Goal: Task Accomplishment & Management: Use online tool/utility

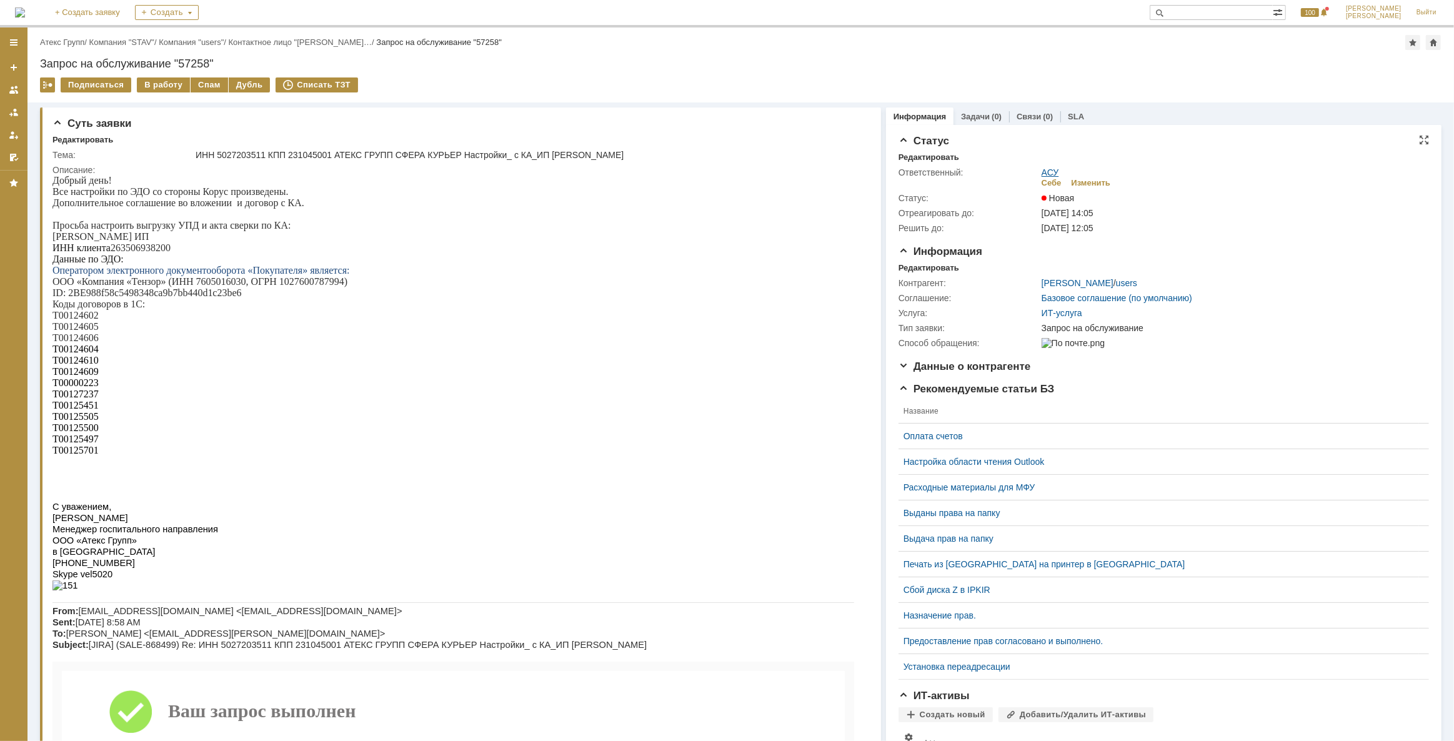
click at [1046, 167] on link "АСУ" at bounding box center [1049, 172] width 17 height 10
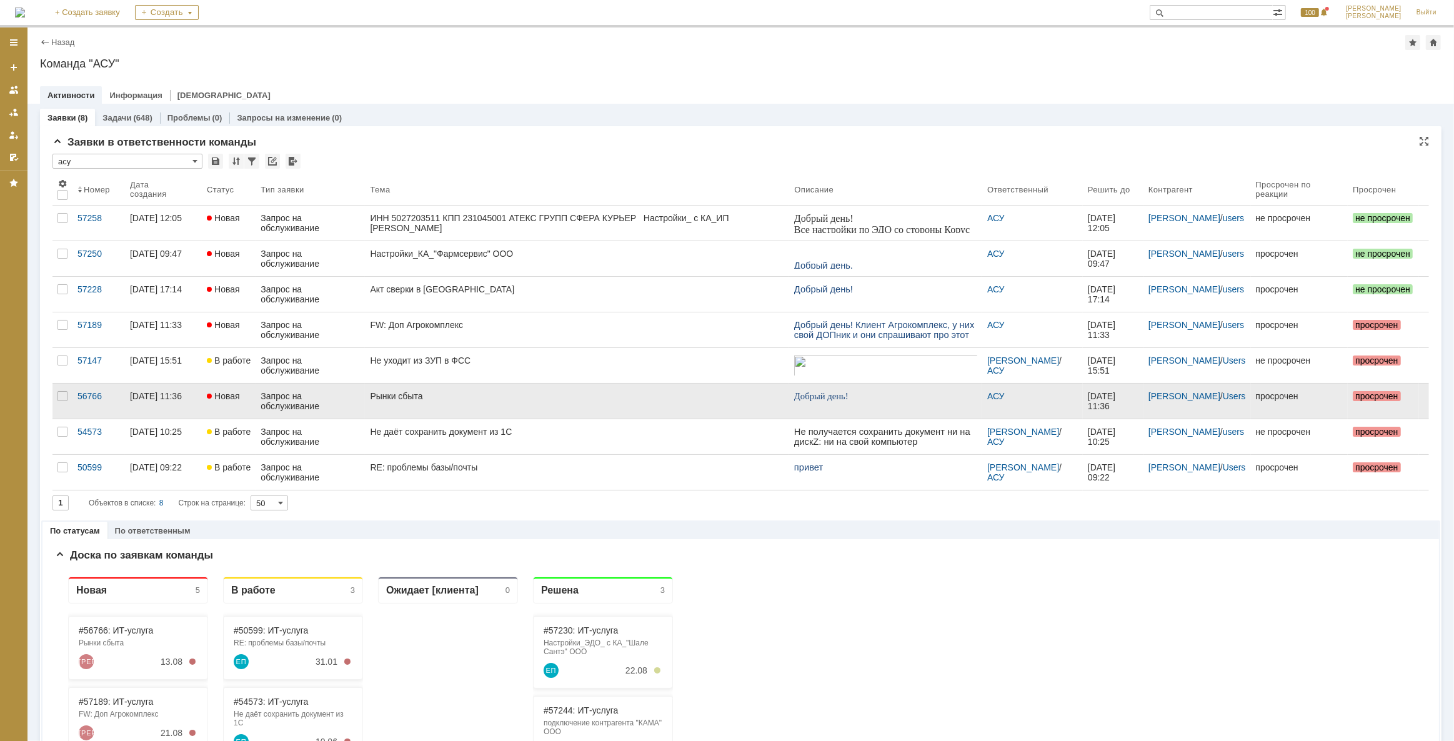
click at [417, 388] on link "Рынки сбыта" at bounding box center [577, 401] width 424 height 35
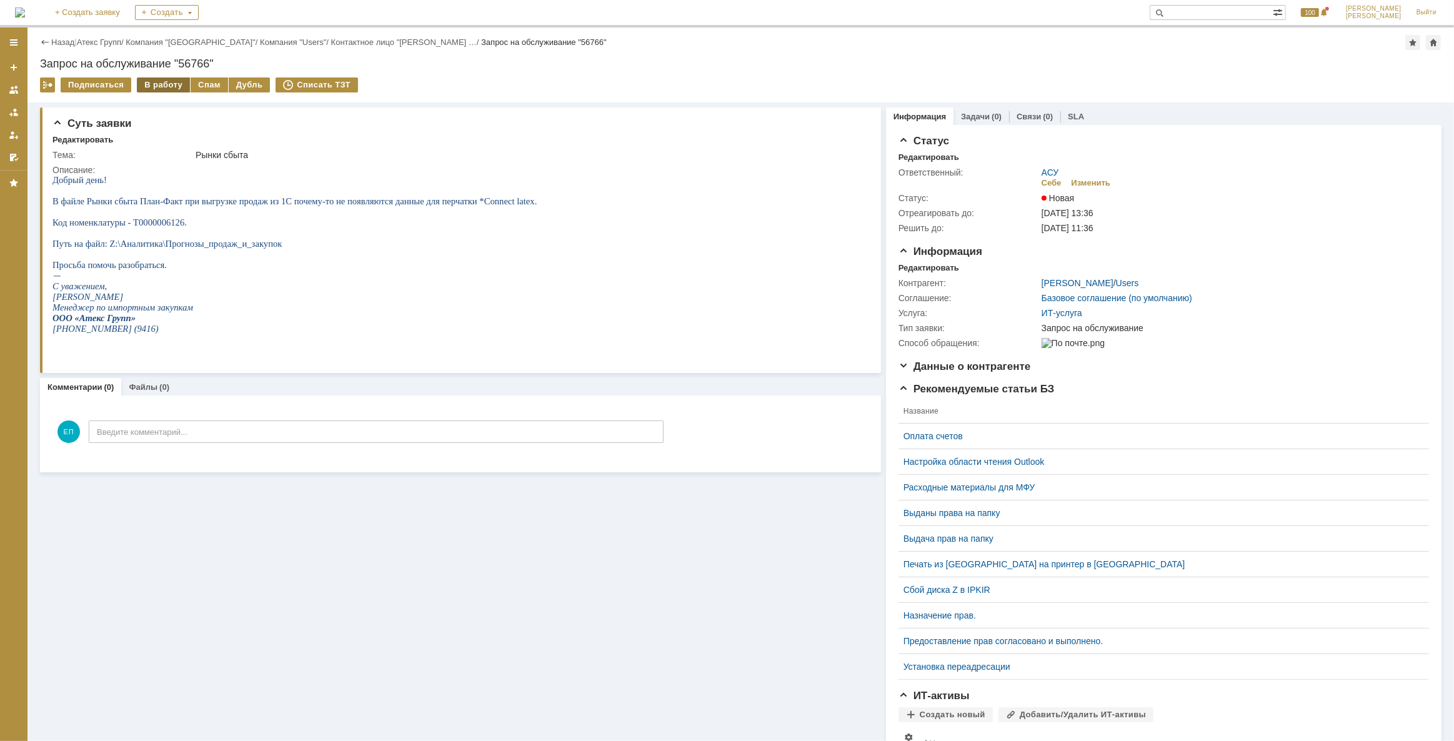
click at [154, 81] on div "В работу" at bounding box center [163, 84] width 53 height 15
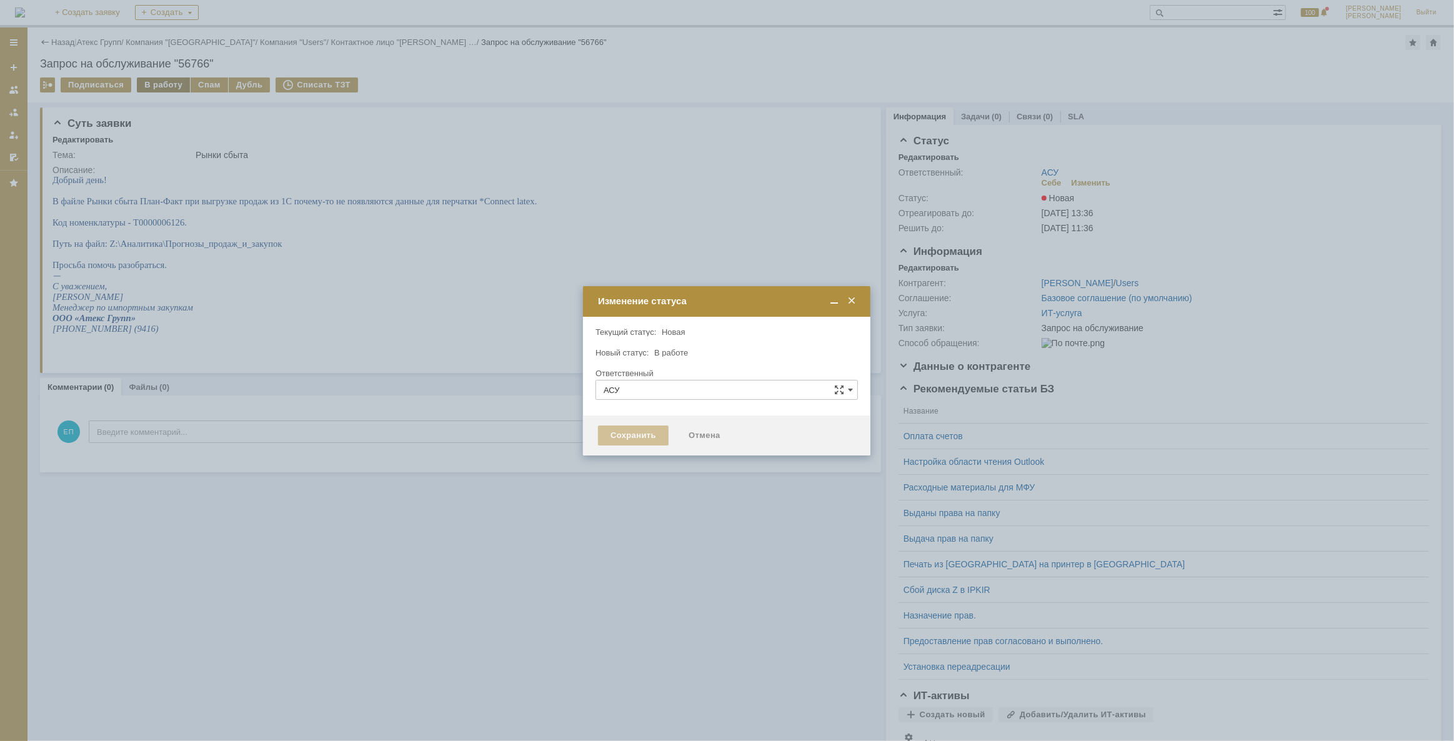
type input "[PERSON_NAME]"
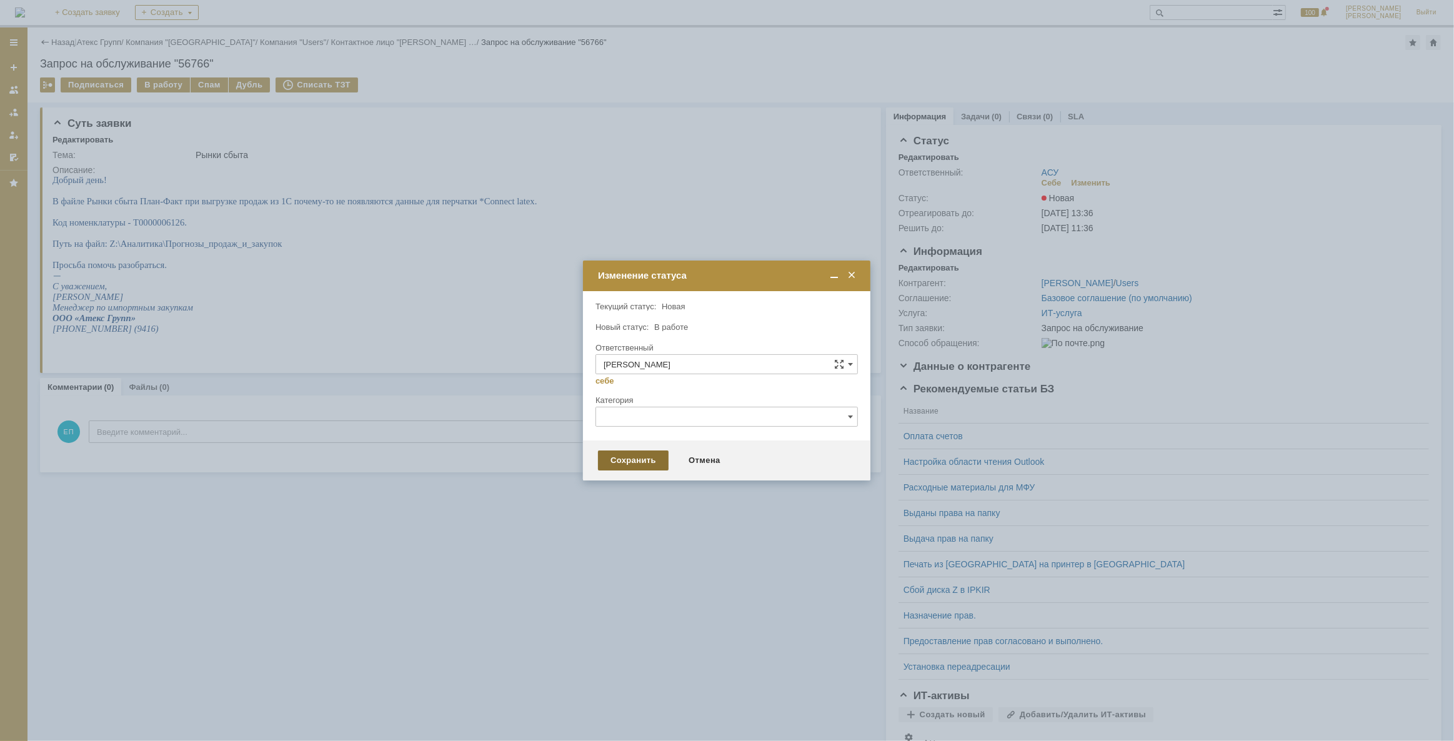
click at [632, 465] on div "Сохранить" at bounding box center [633, 460] width 71 height 20
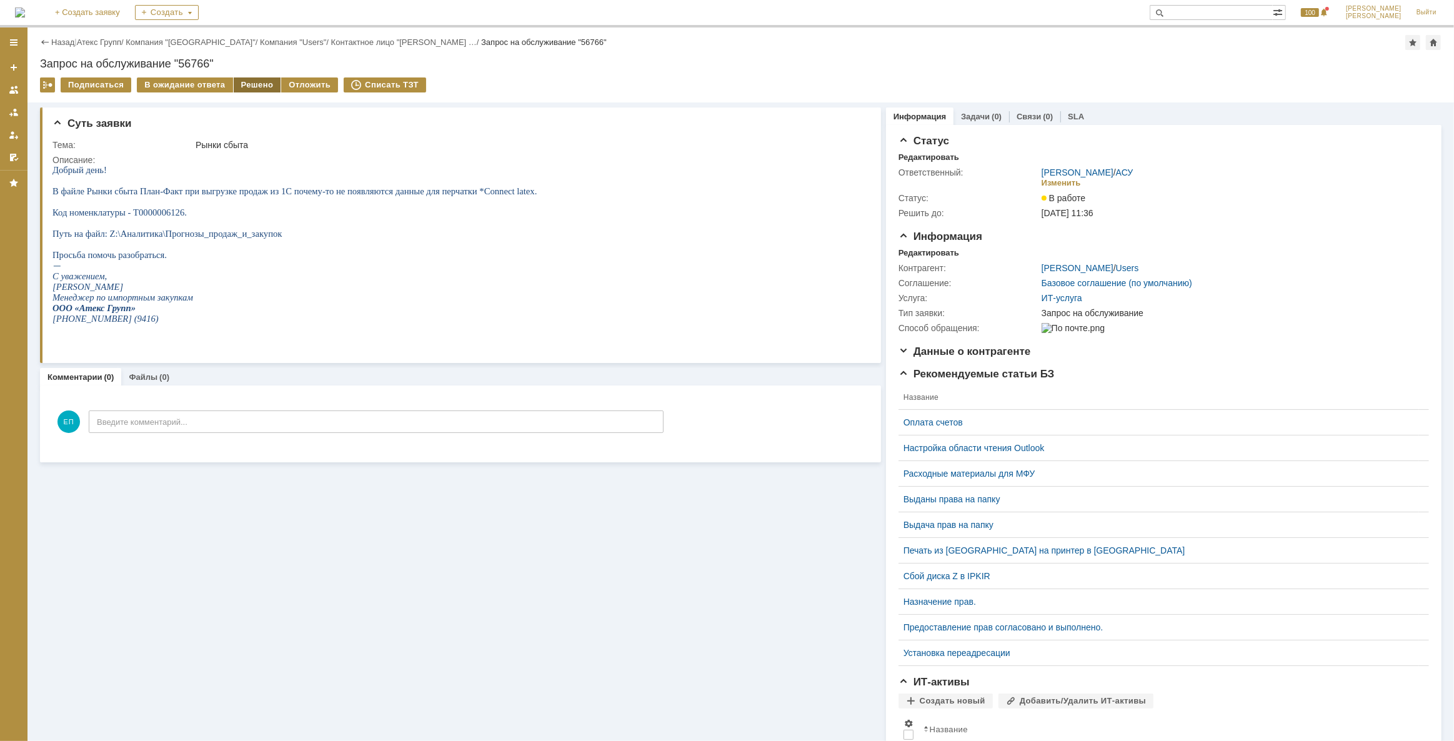
click at [251, 89] on div "Решено" at bounding box center [257, 84] width 47 height 15
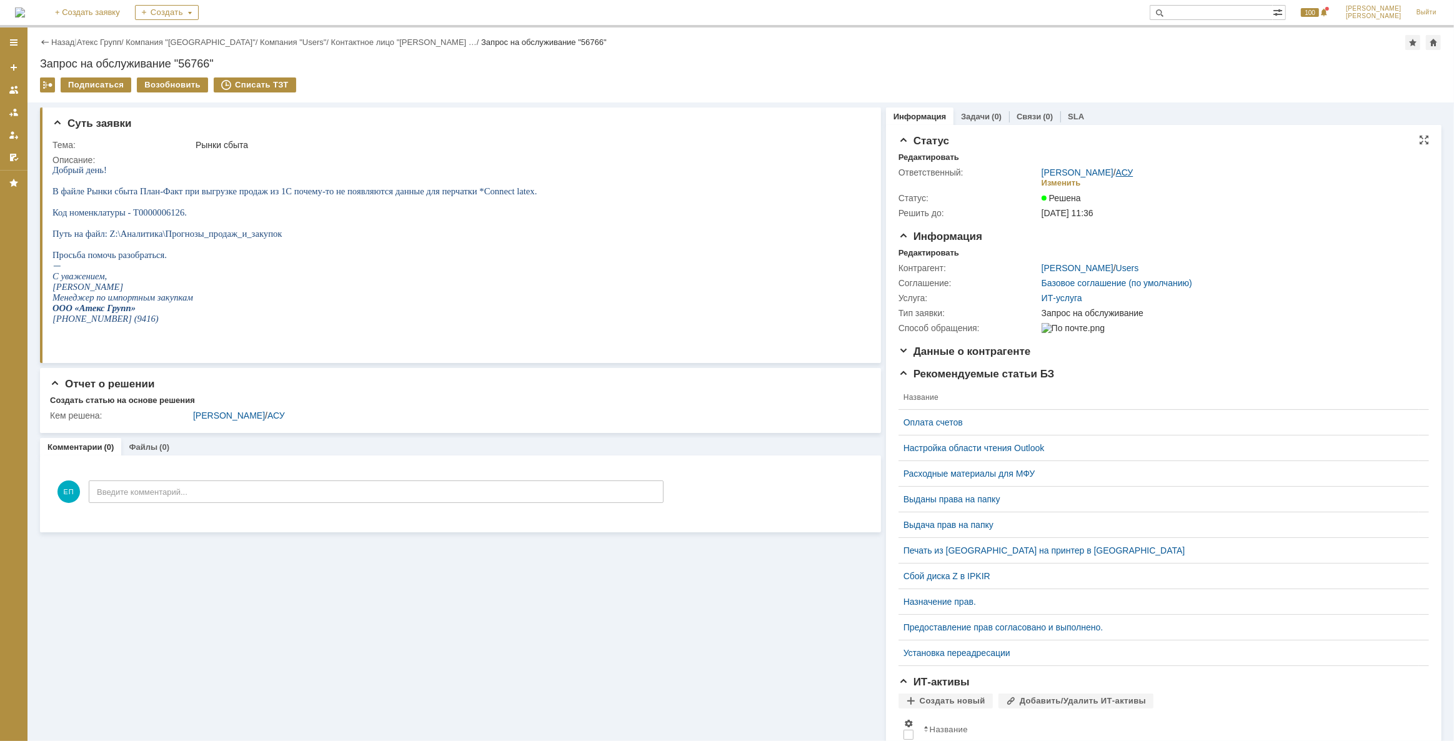
click at [1119, 172] on link "АСУ" at bounding box center [1124, 172] width 17 height 10
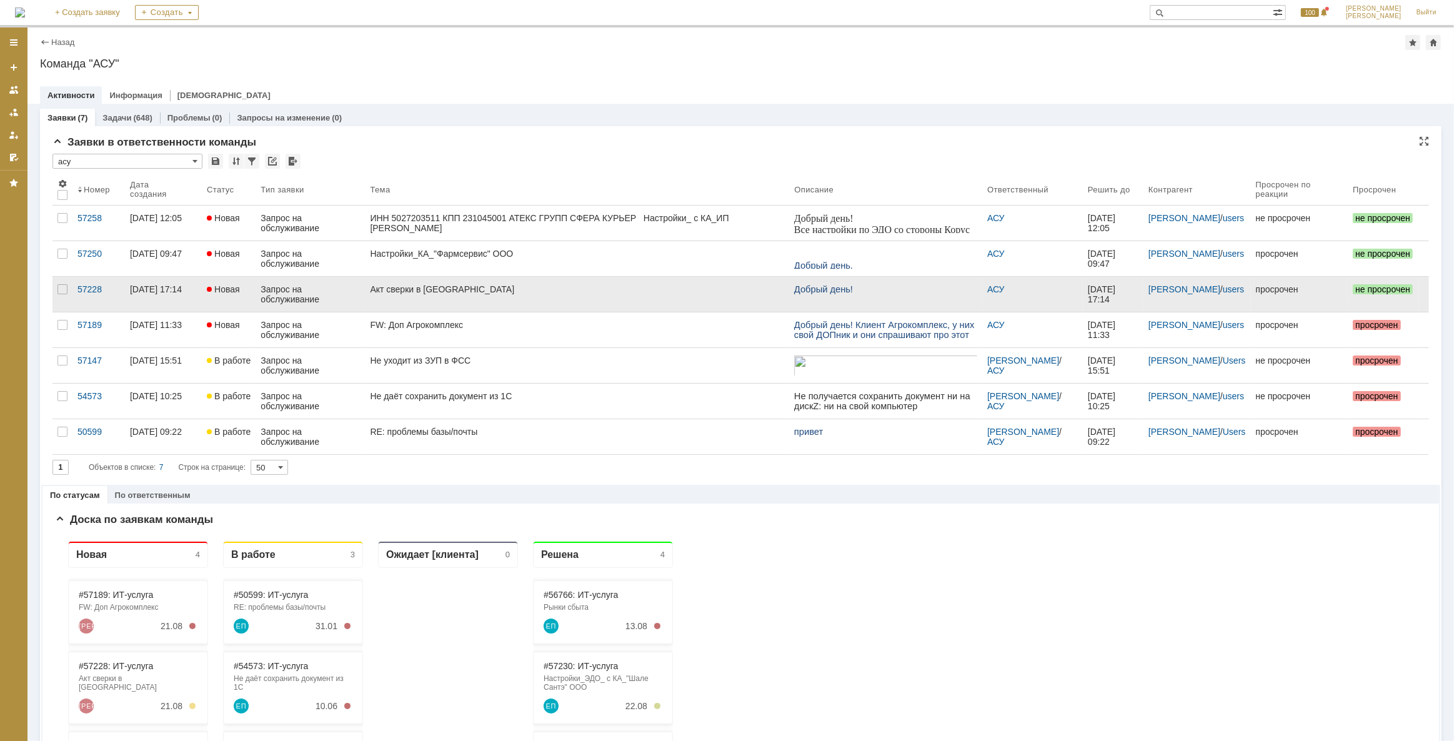
click at [422, 290] on div "Акт сверки в [GEOGRAPHIC_DATA]" at bounding box center [577, 289] width 414 height 10
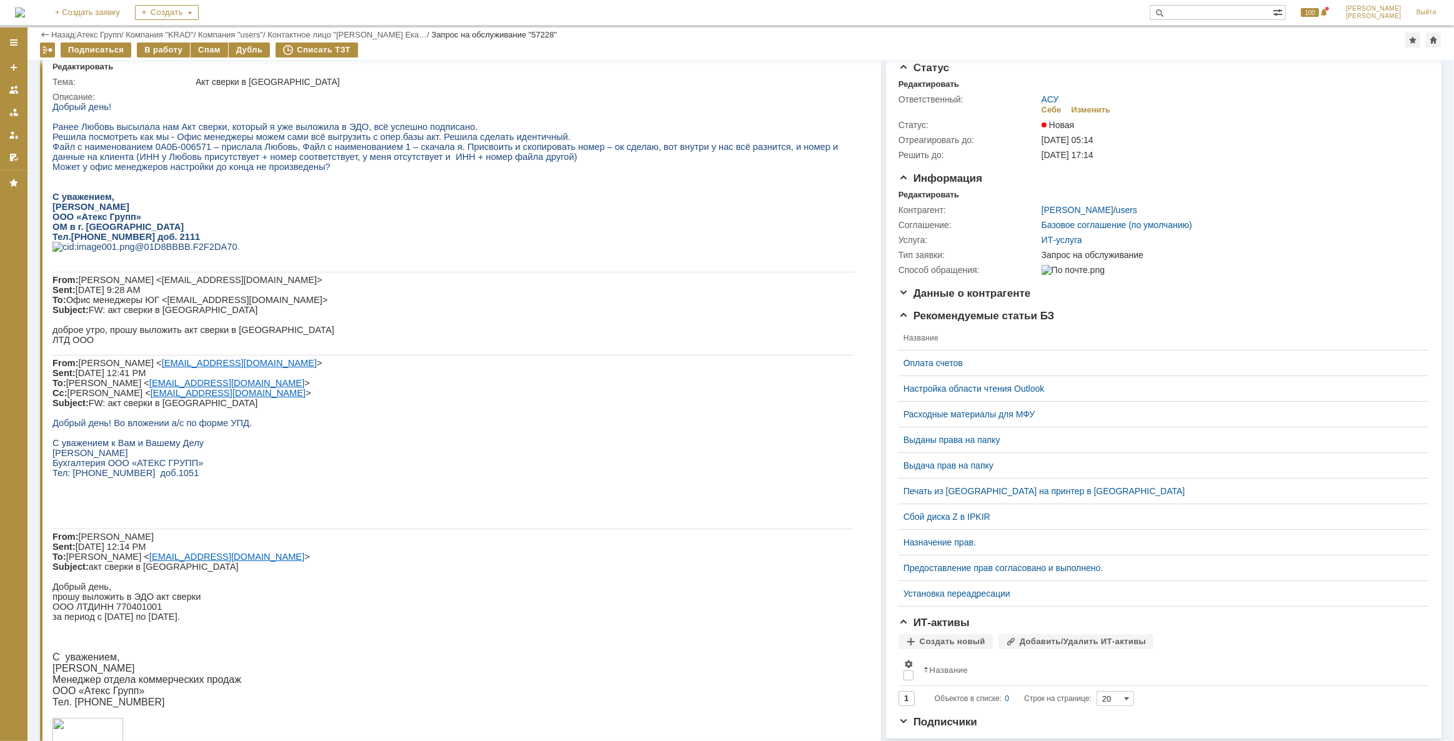
scroll to position [56, 0]
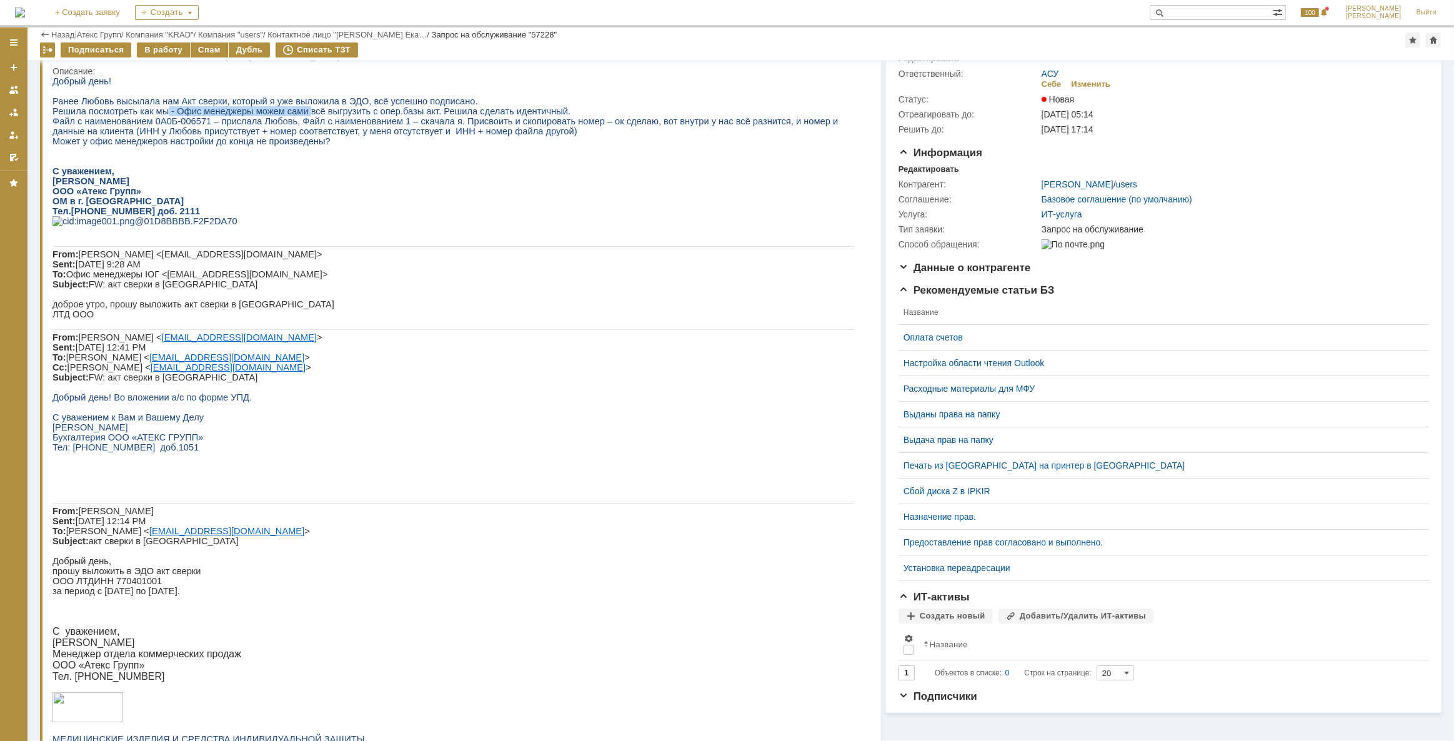
drag, startPoint x: 157, startPoint y: 115, endPoint x: 289, endPoint y: 116, distance: 131.8
click at [289, 116] on span "Решила посмотреть как мы - Офис менеджеры можем сами всё выгрузить с опер.базы …" at bounding box center [311, 111] width 518 height 10
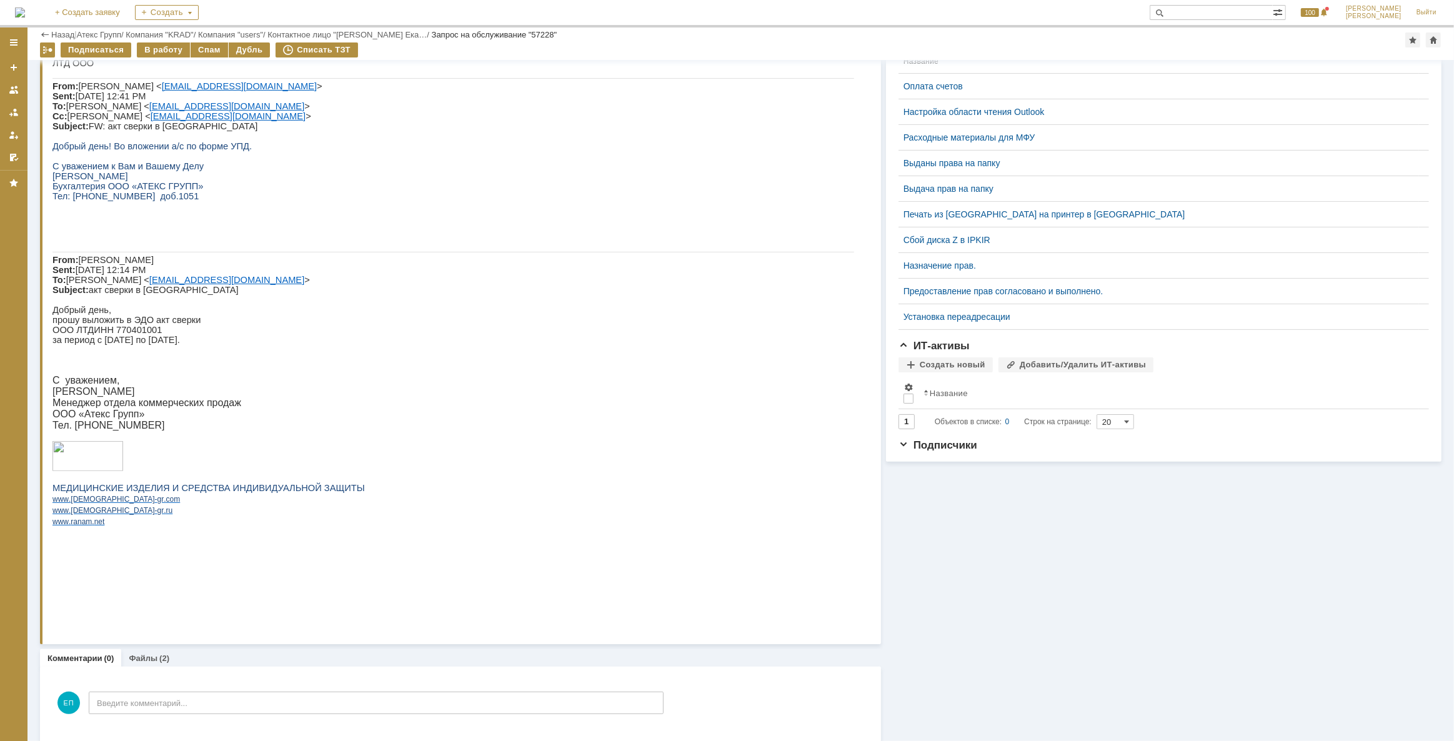
scroll to position [314, 0]
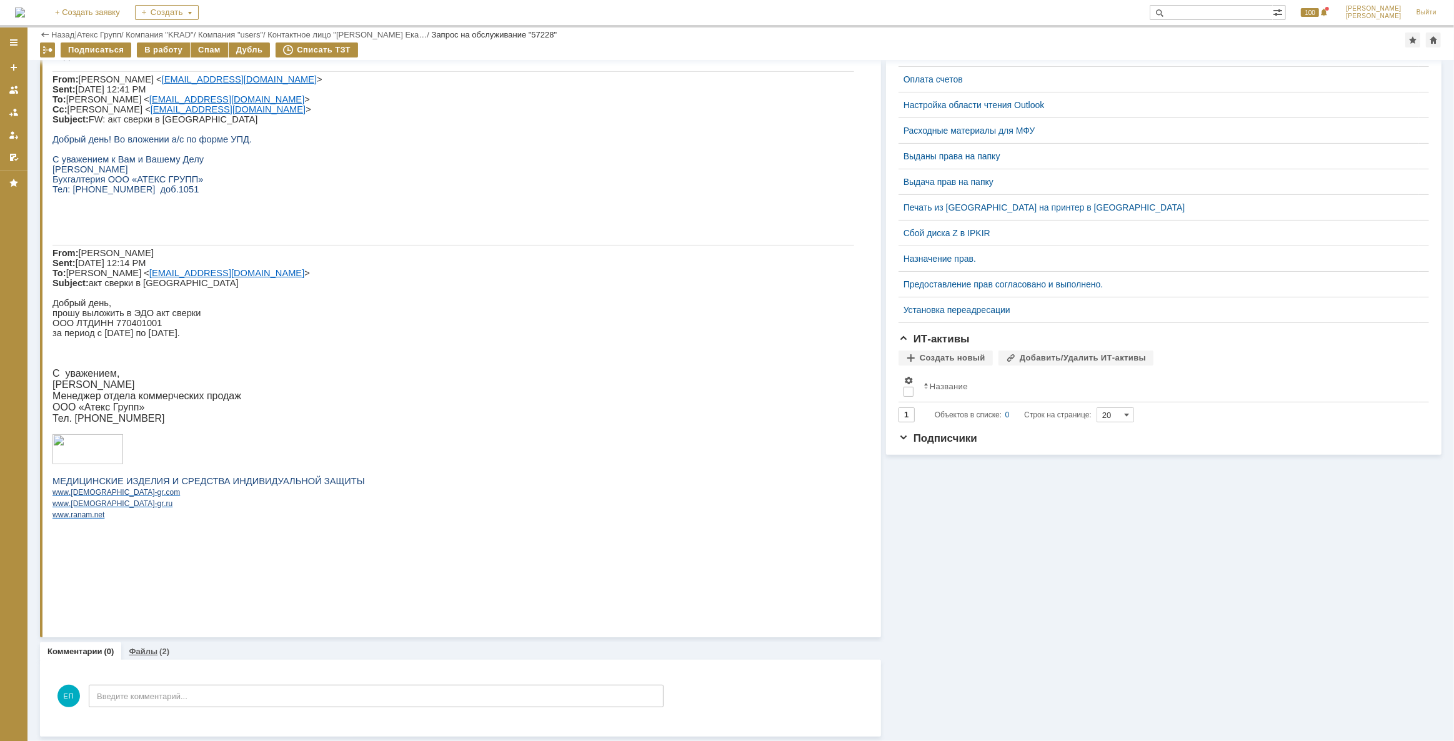
click at [152, 646] on link "Файлы" at bounding box center [143, 650] width 29 height 9
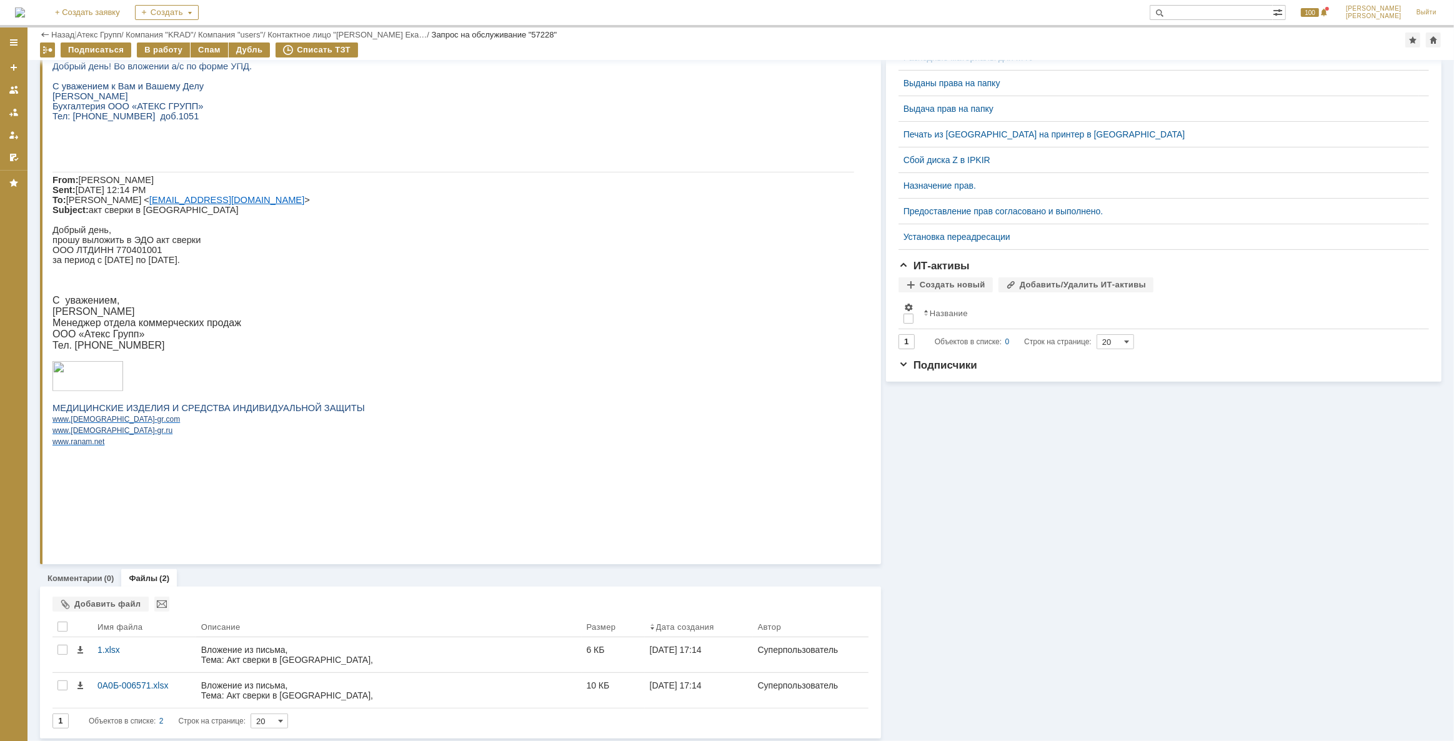
scroll to position [389, 0]
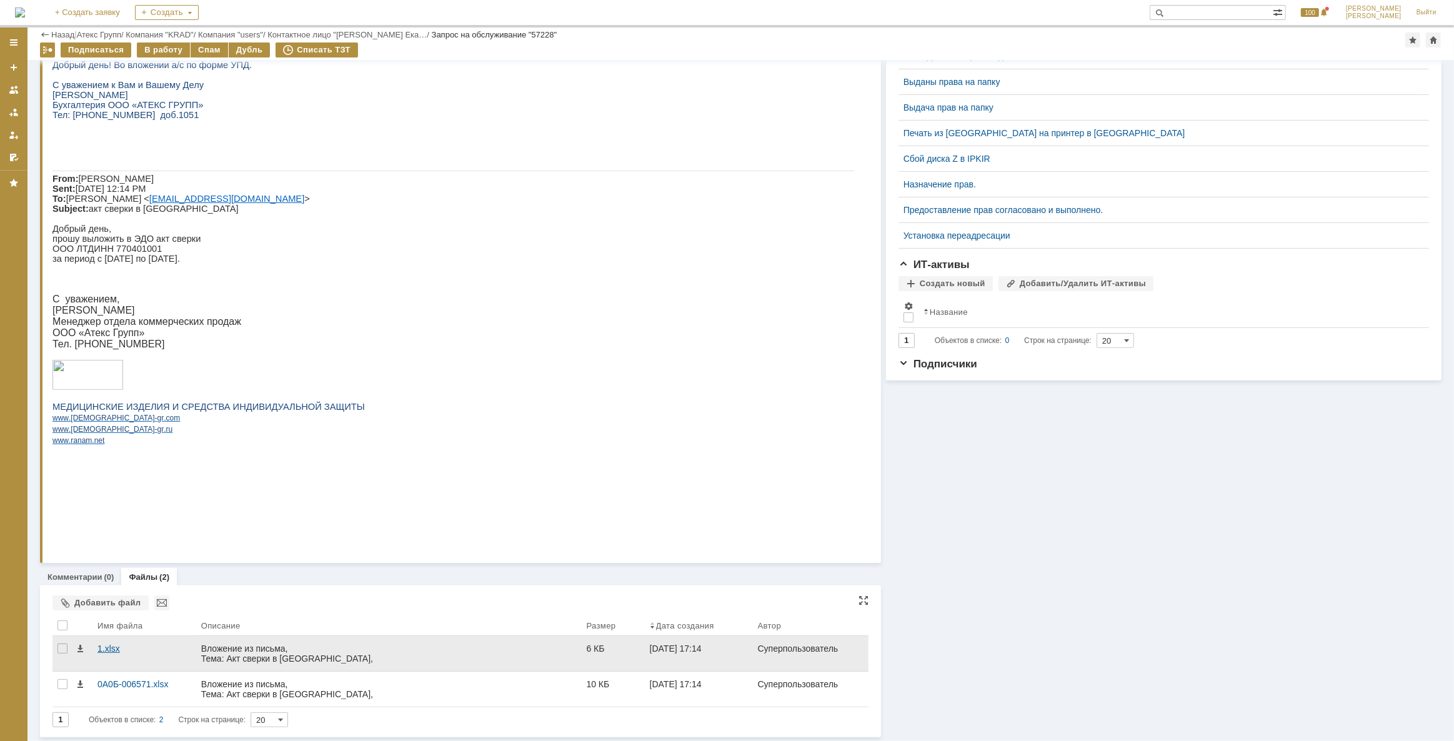
click at [100, 645] on div "1.xlsx" at bounding box center [144, 648] width 94 height 10
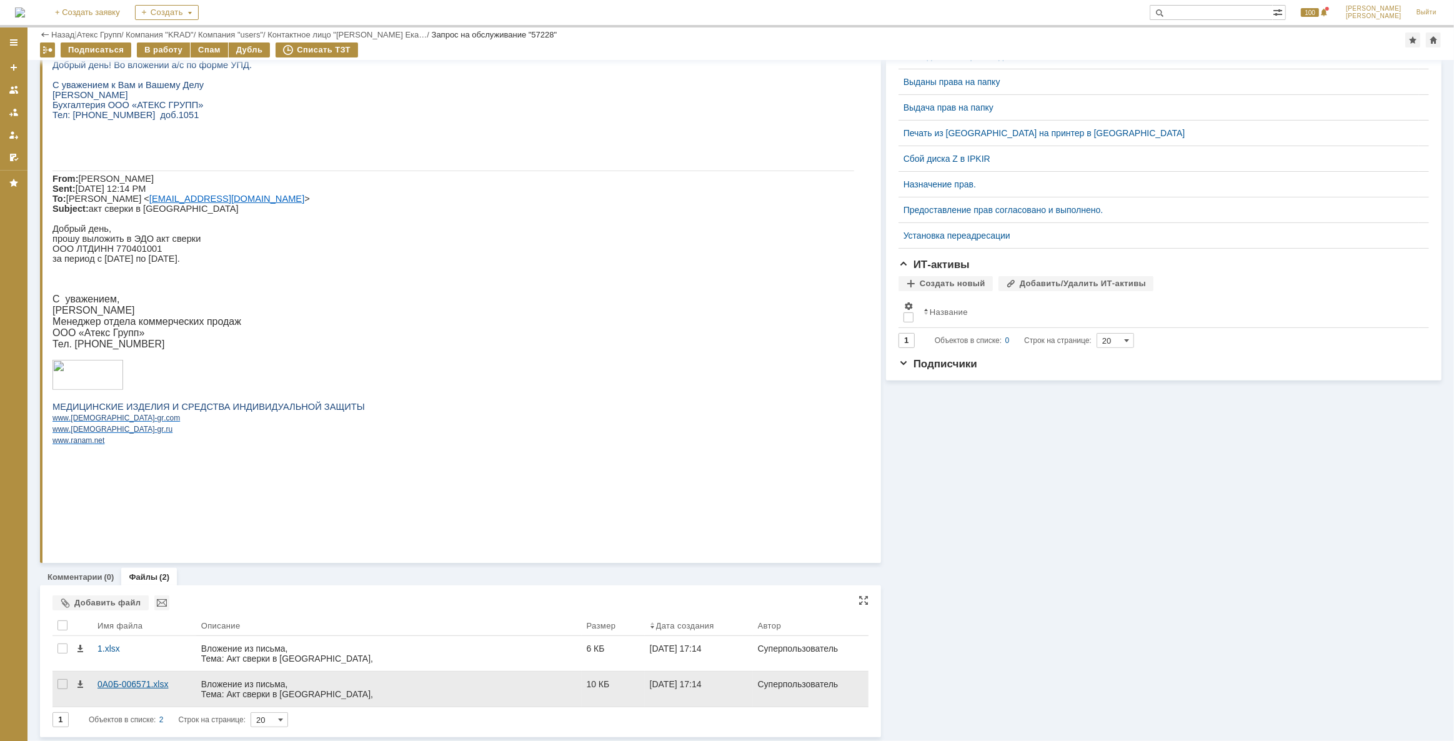
click at [122, 681] on div "0A0Б-006571.xlsx" at bounding box center [144, 684] width 94 height 10
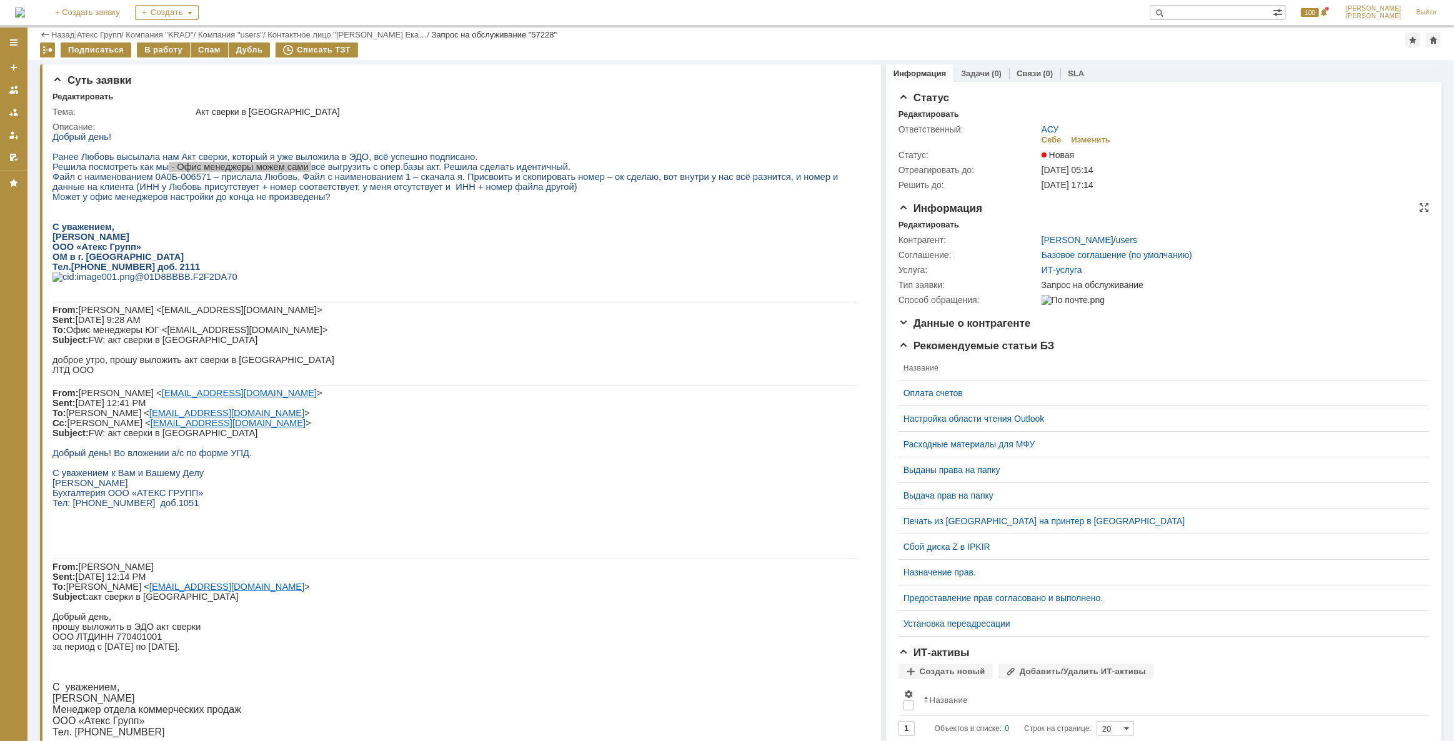
scroll to position [0, 0]
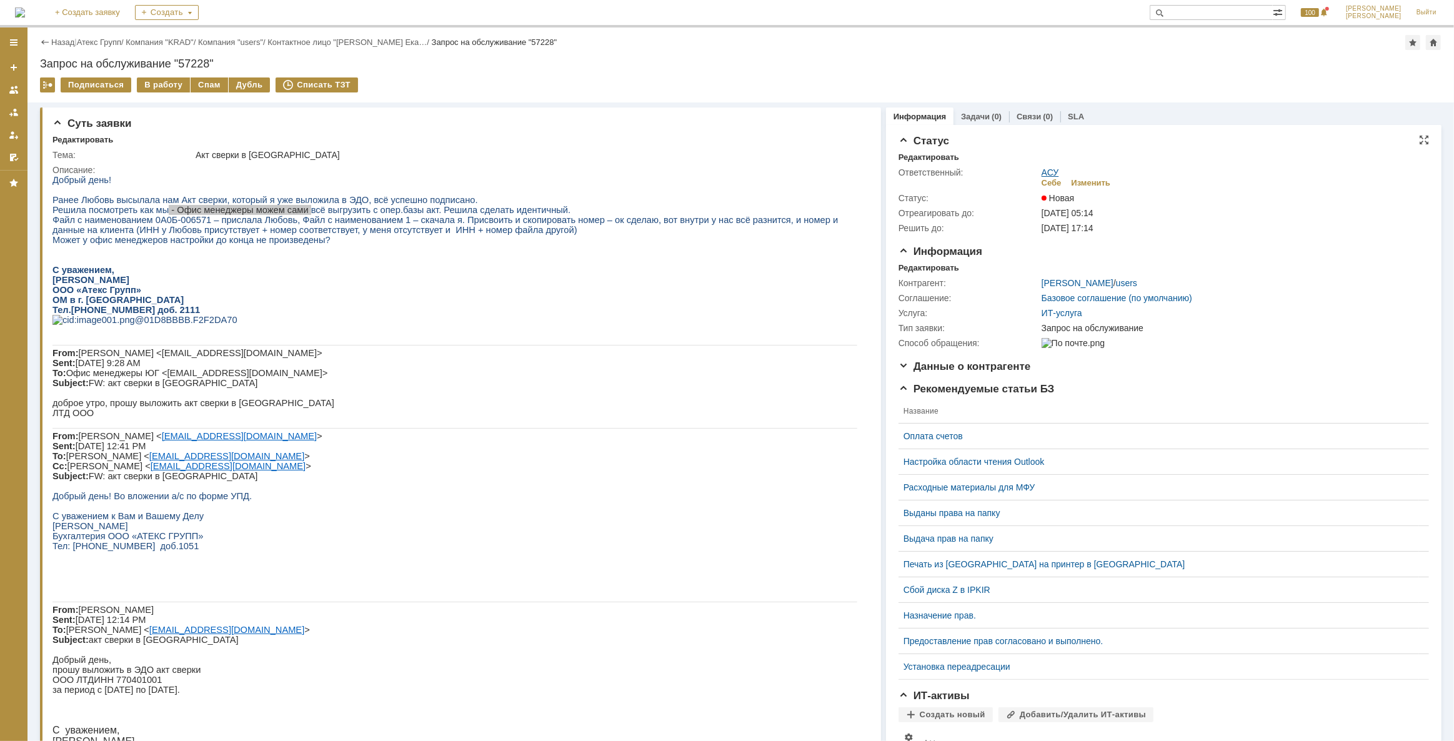
click at [1041, 174] on link "АСУ" at bounding box center [1049, 172] width 17 height 10
